Goal: Information Seeking & Learning: Find specific fact

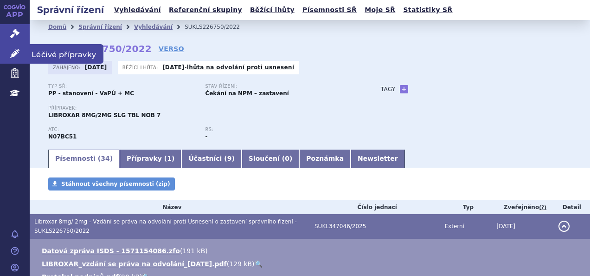
click at [11, 57] on icon at bounding box center [14, 53] width 9 height 9
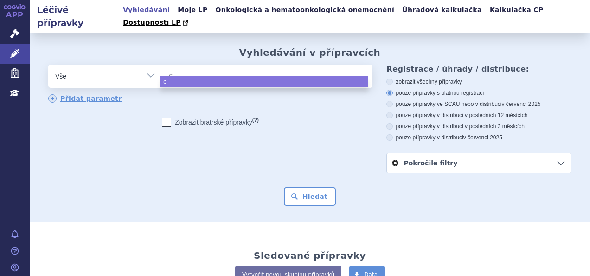
type input "ce"
type input "cet"
type input "cetu"
type input "cetux"
type input "cetuxi"
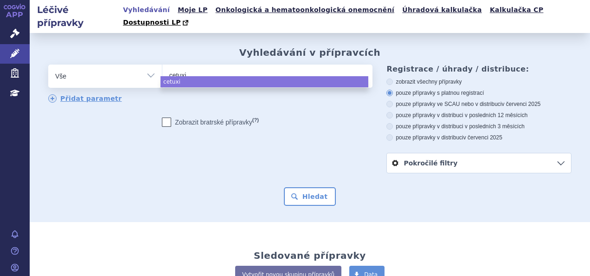
type input "cetuxim"
type input "cetuximab"
select select "cetuximab"
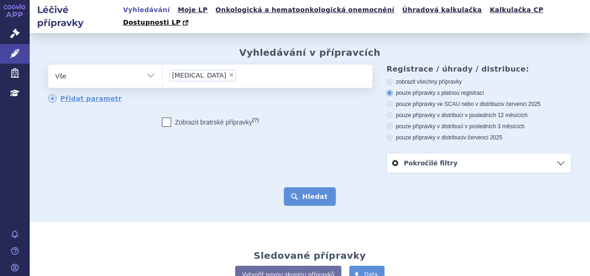
click at [308, 187] on button "Hledat" at bounding box center [310, 196] width 52 height 19
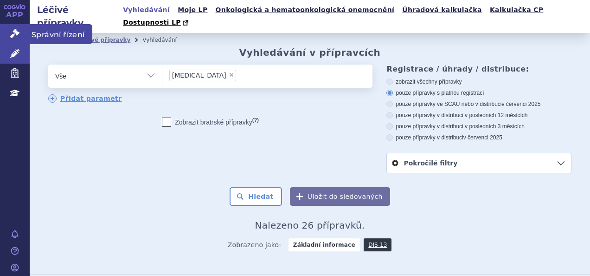
click at [16, 35] on icon at bounding box center [14, 33] width 9 height 9
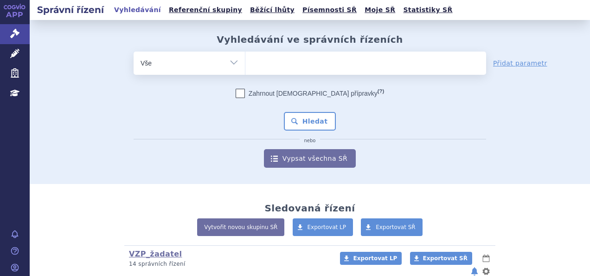
click at [264, 58] on ul at bounding box center [365, 61] width 241 height 19
click at [245, 58] on select at bounding box center [245, 62] width 0 height 23
paste input "L01FE01"
type input "L01FE01"
select select "L01FE01"
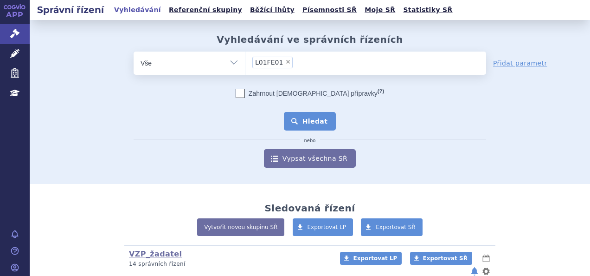
click at [305, 122] on button "Hledat" at bounding box center [310, 121] width 52 height 19
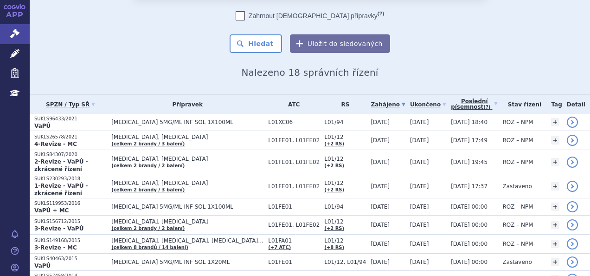
scroll to position [46, 0]
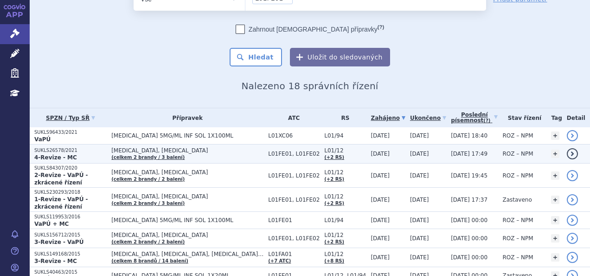
click at [152, 152] on span "[MEDICAL_DATA], [MEDICAL_DATA]" at bounding box center [187, 150] width 152 height 6
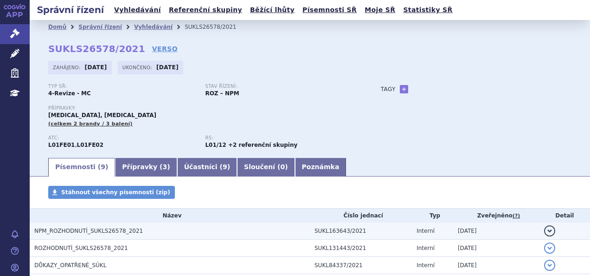
click at [84, 229] on span "NPM_ROZHODNUTÍ_SUKLS26578_2021" at bounding box center [88, 230] width 109 height 6
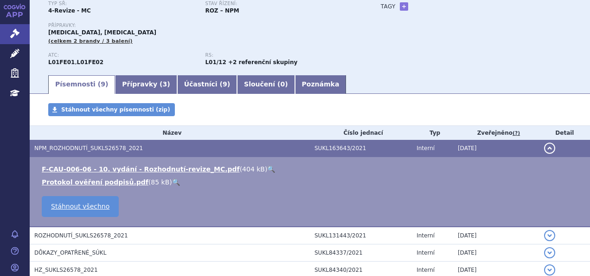
scroll to position [139, 0]
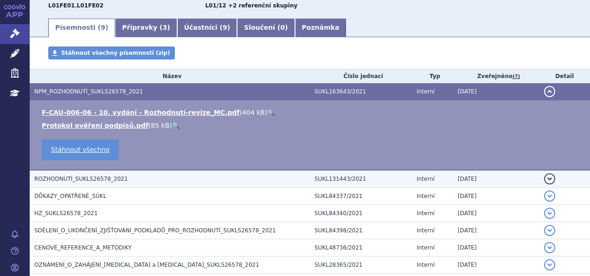
click at [83, 176] on span "ROZHODNUTÍ_SUKLS26578_2021" at bounding box center [81, 178] width 94 height 6
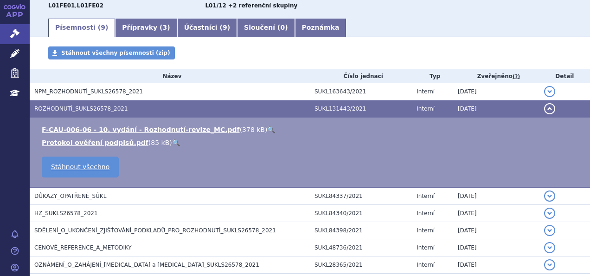
click at [267, 129] on link "🔍" at bounding box center [271, 129] width 8 height 7
